Goal: Information Seeking & Learning: Learn about a topic

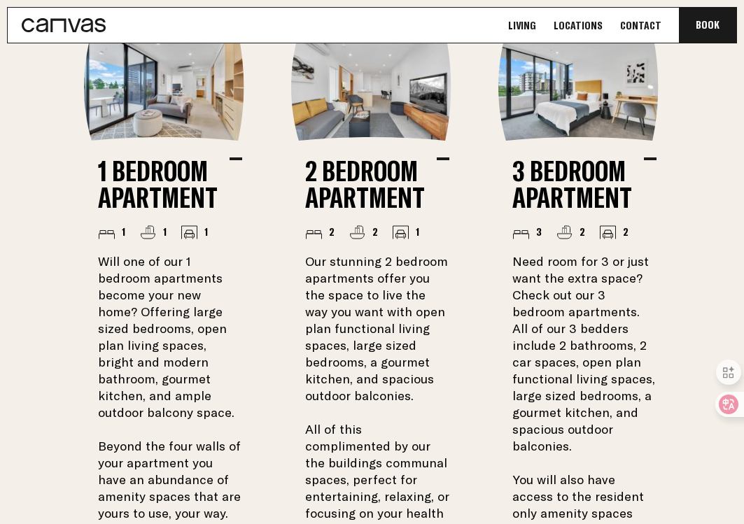
scroll to position [1113, 0]
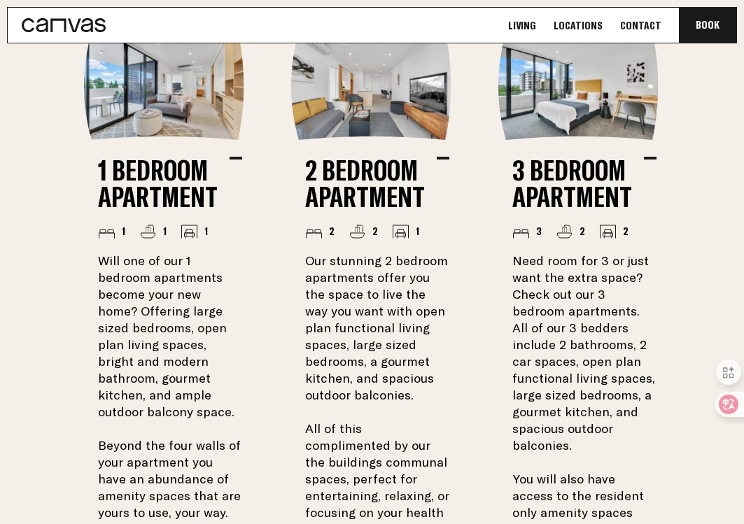
click at [373, 150] on li "2 Bedroom Apartment 2 2 1 Our stunning 2 bedroom apartments offer you the space…" at bounding box center [372, 324] width 162 height 585
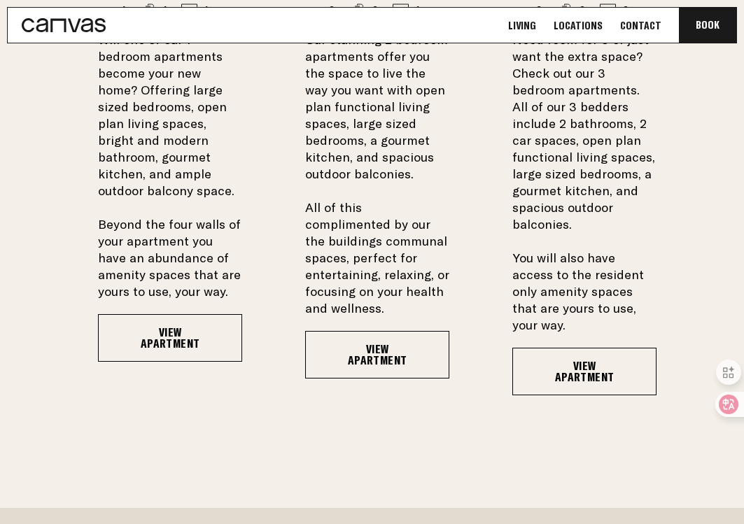
scroll to position [1334, 0]
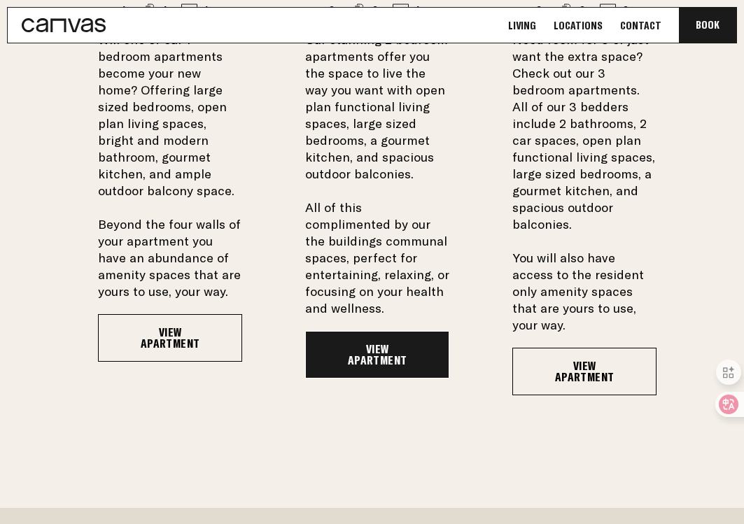
click at [394, 353] on link "View Apartment" at bounding box center [377, 355] width 144 height 48
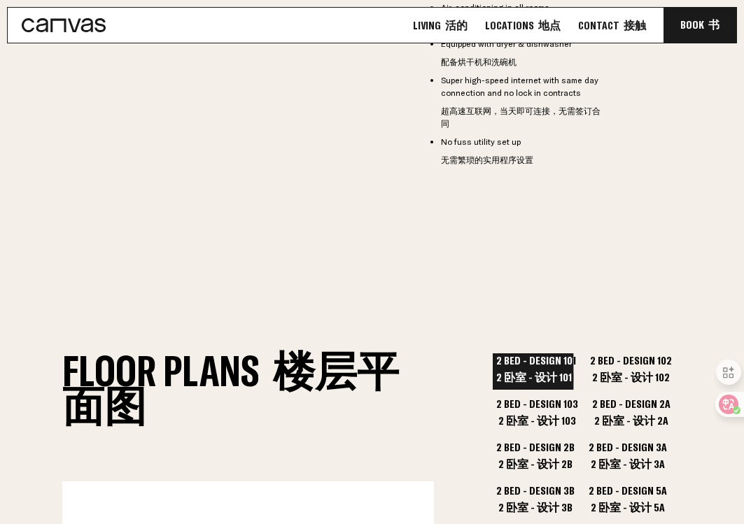
click at [619, 354] on button "2 Bed - Design 102 2 卧室 - 设计 102" at bounding box center [631, 372] width 89 height 36
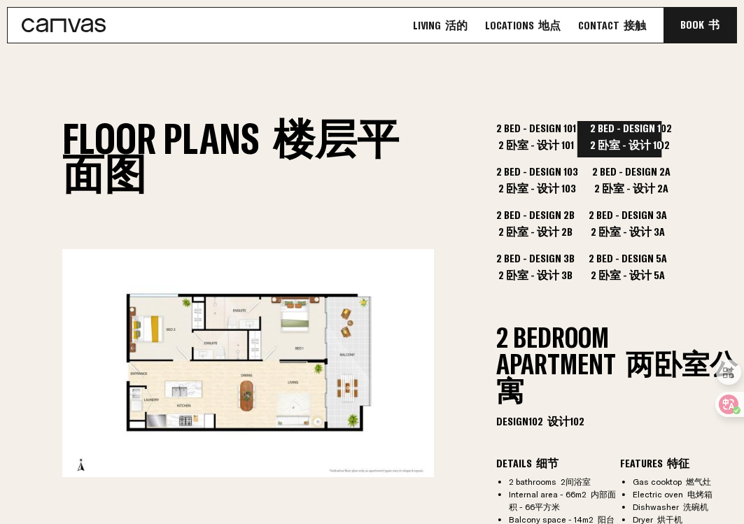
click at [548, 165] on button "2 Bed - Design 103 2 卧室 - 设计 103" at bounding box center [537, 183] width 89 height 36
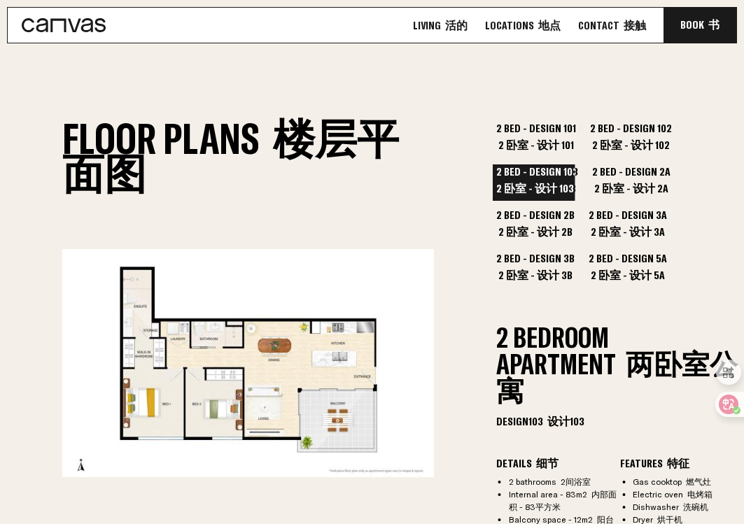
click at [592, 165] on button "2 Bed - Design 2A 2 卧室 - 设计 2A" at bounding box center [631, 183] width 85 height 36
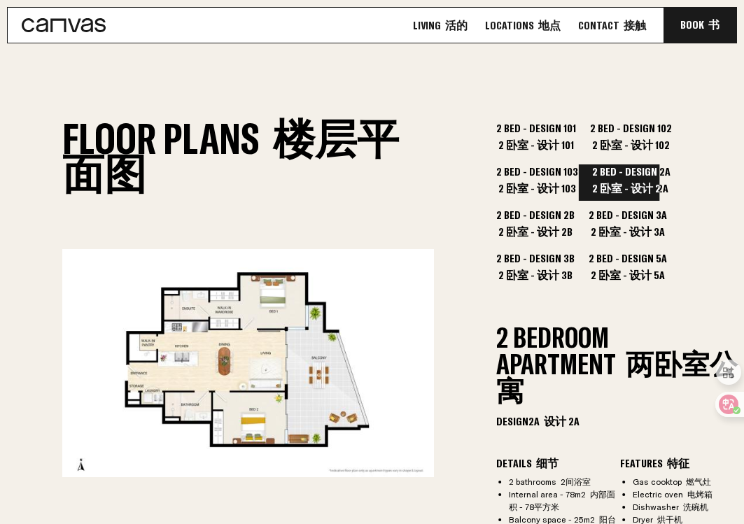
click at [578, 208] on button "2 Bed - Design 2B 2 卧室 - 设计 2B" at bounding box center [535, 226] width 85 height 36
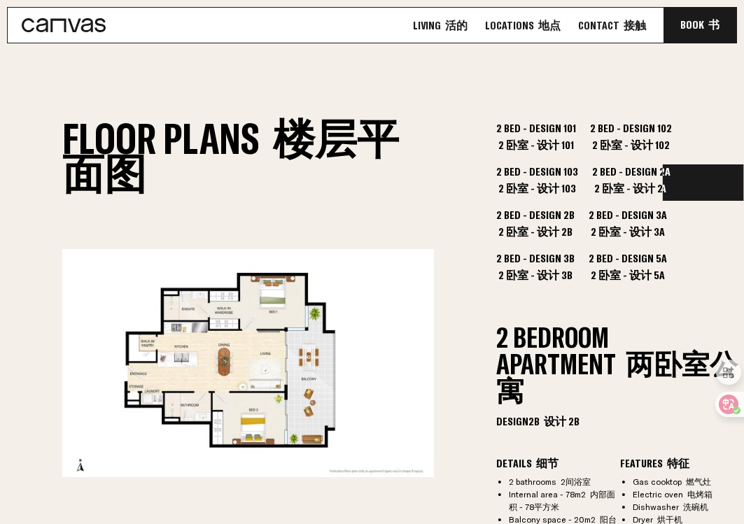
click at [665, 268] on font "2 卧室 - 设计 5A" at bounding box center [628, 275] width 74 height 14
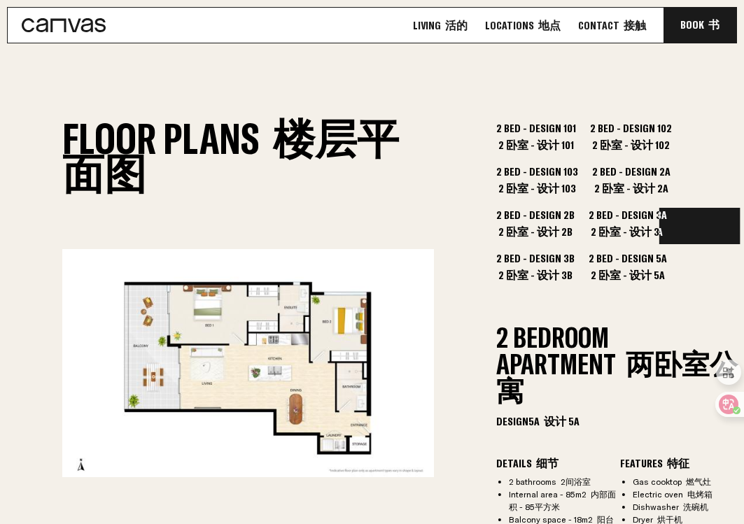
click at [573, 268] on font "2 卧室 - 设计 3B" at bounding box center [536, 275] width 74 height 14
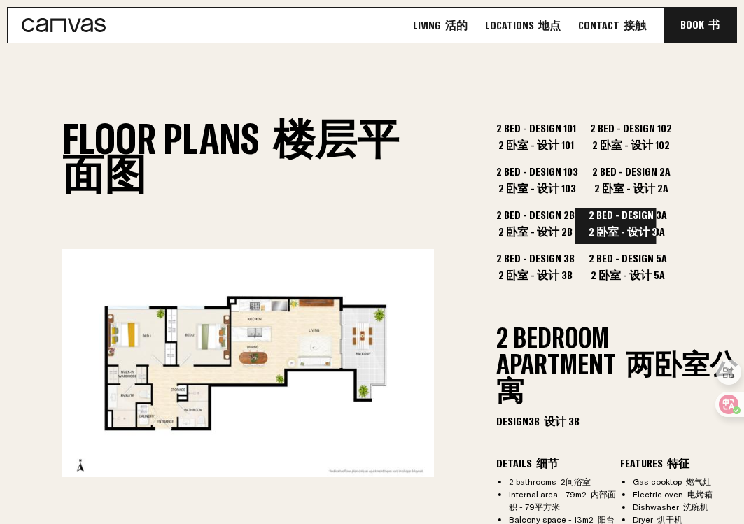
click at [591, 225] on font "2 卧室 - 设计 3A" at bounding box center [628, 232] width 74 height 14
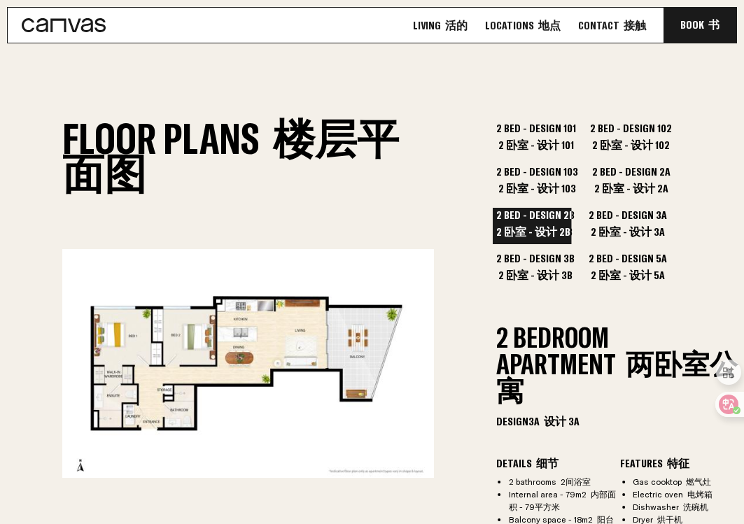
click at [524, 165] on button "2 Bed - Design 103 2 卧室 - 设计 103" at bounding box center [537, 183] width 89 height 36
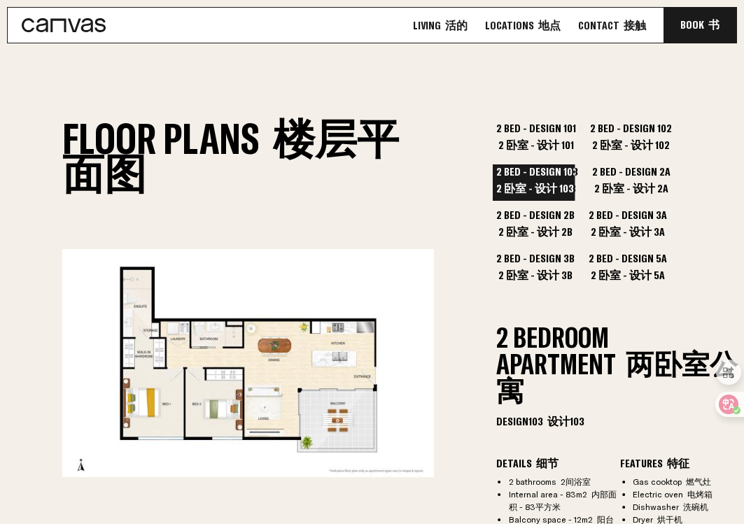
click at [530, 121] on button "2 Bed - Design 101 2 卧室 - 设计 101" at bounding box center [536, 139] width 87 height 36
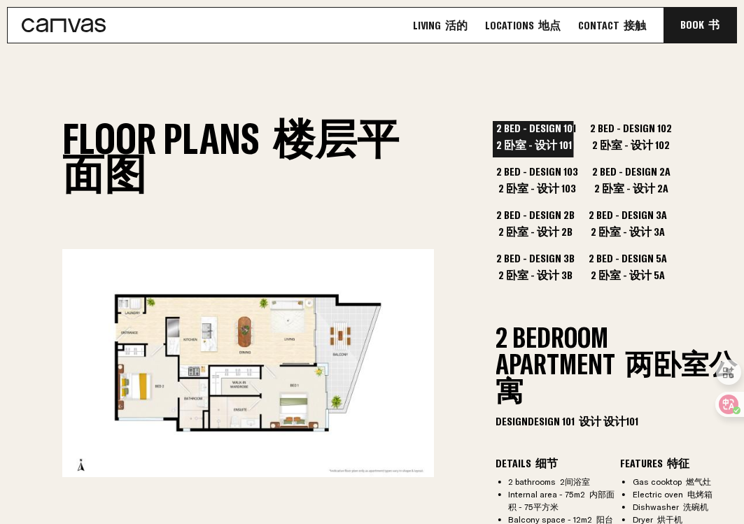
click at [587, 121] on button "2 Bed - Design 102 2 卧室 - 设计 102" at bounding box center [631, 139] width 89 height 36
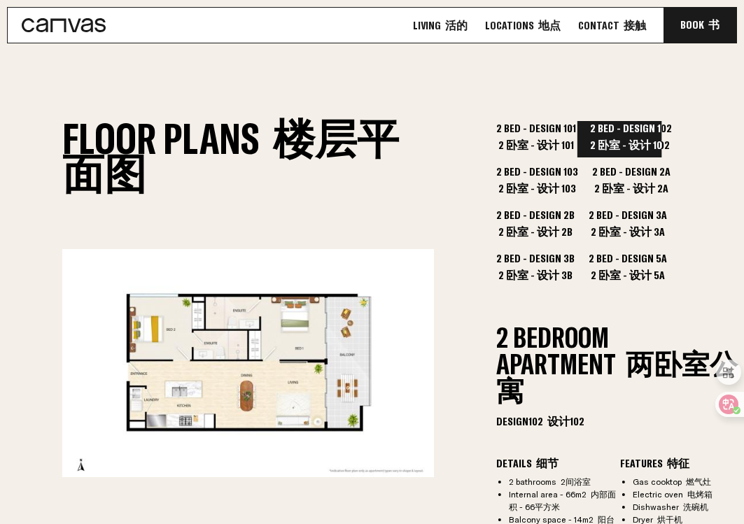
click at [605, 181] on font "2 卧室 - 设计 2A" at bounding box center [632, 188] width 74 height 14
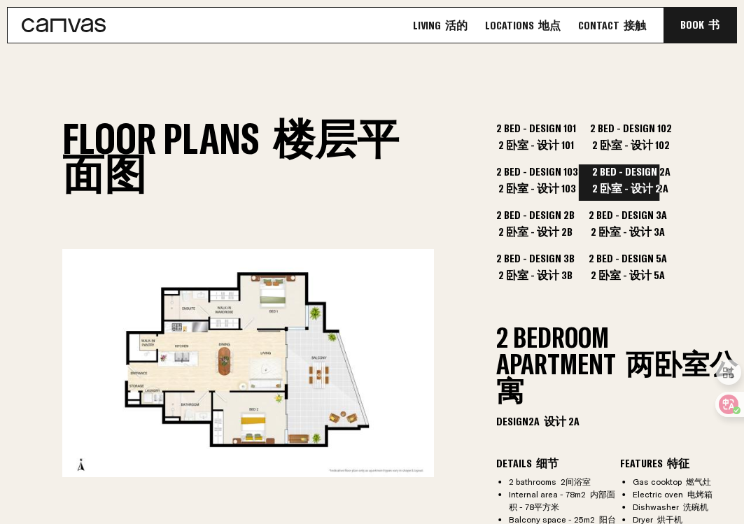
click at [555, 181] on font "2 卧室 - 设计 103" at bounding box center [538, 188] width 78 height 14
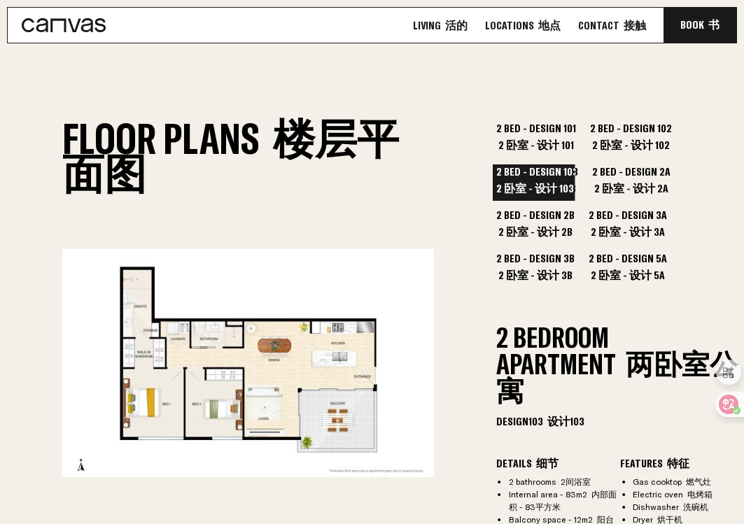
click at [585, 208] on button "2 Bed - Design 3A 2 卧室 - 设计 3A" at bounding box center [627, 226] width 85 height 36
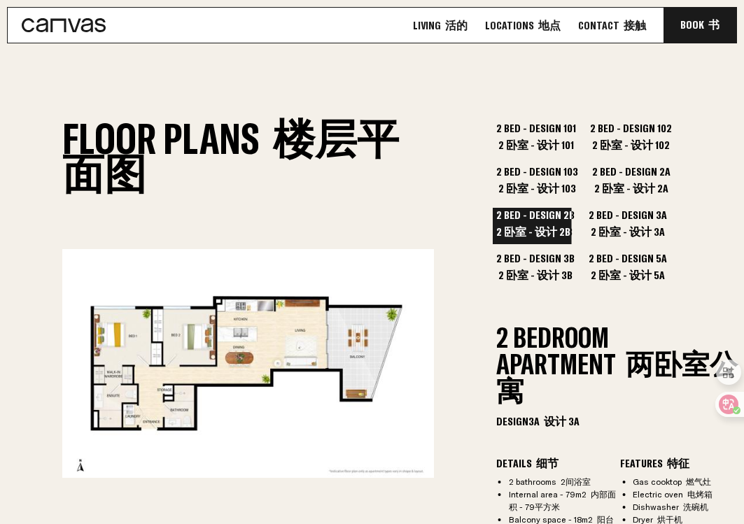
click at [578, 251] on button "2 Bed - Design 3B 2 卧室 - 设计 3B" at bounding box center [535, 269] width 85 height 36
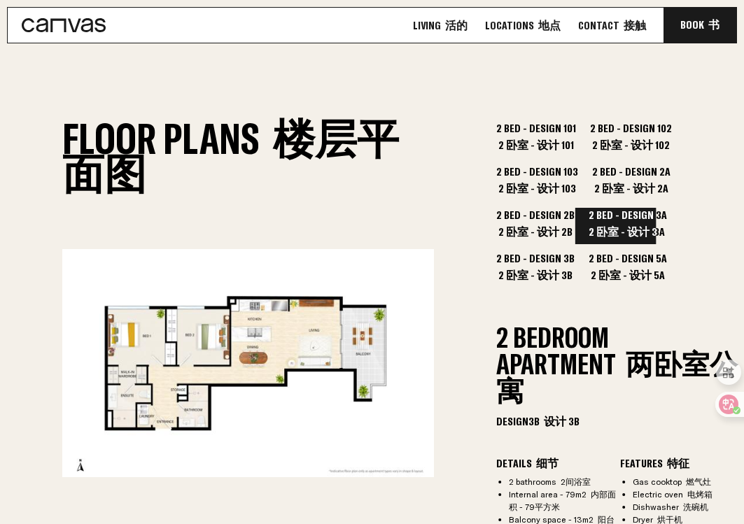
click at [578, 208] on button "2 Bed - Design 2B 2 卧室 - 设计 2B" at bounding box center [535, 226] width 85 height 36
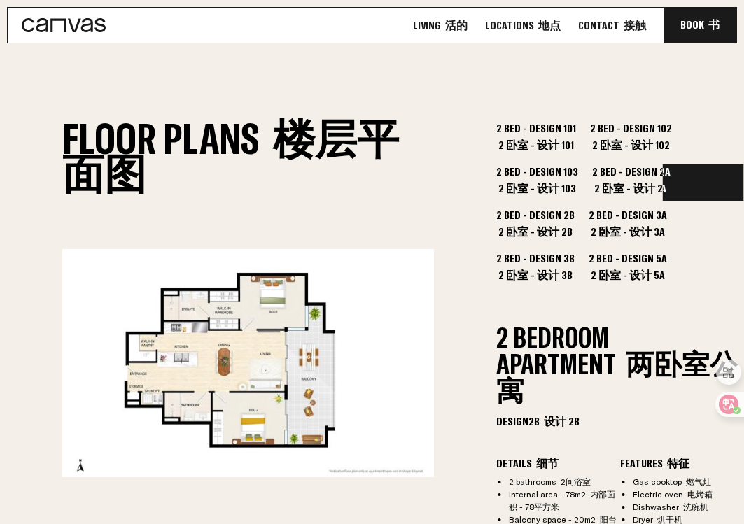
click at [671, 251] on button "2 Bed - Design 5A 2 卧室 - 设计 5A" at bounding box center [627, 269] width 85 height 36
